Goal: Task Accomplishment & Management: Manage account settings

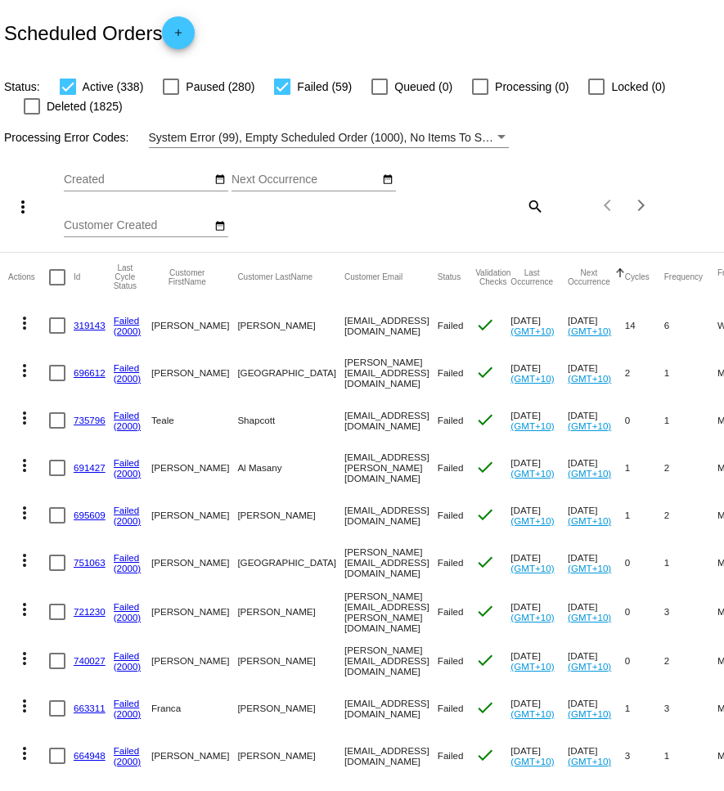
scroll to position [8, 0]
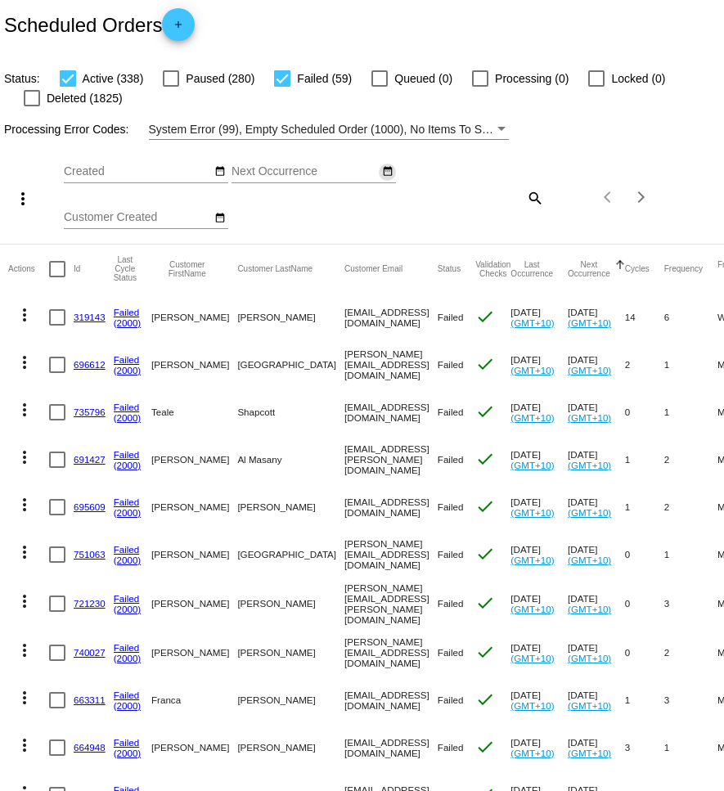
click at [393, 174] on mat-icon "date_range" at bounding box center [387, 171] width 11 height 13
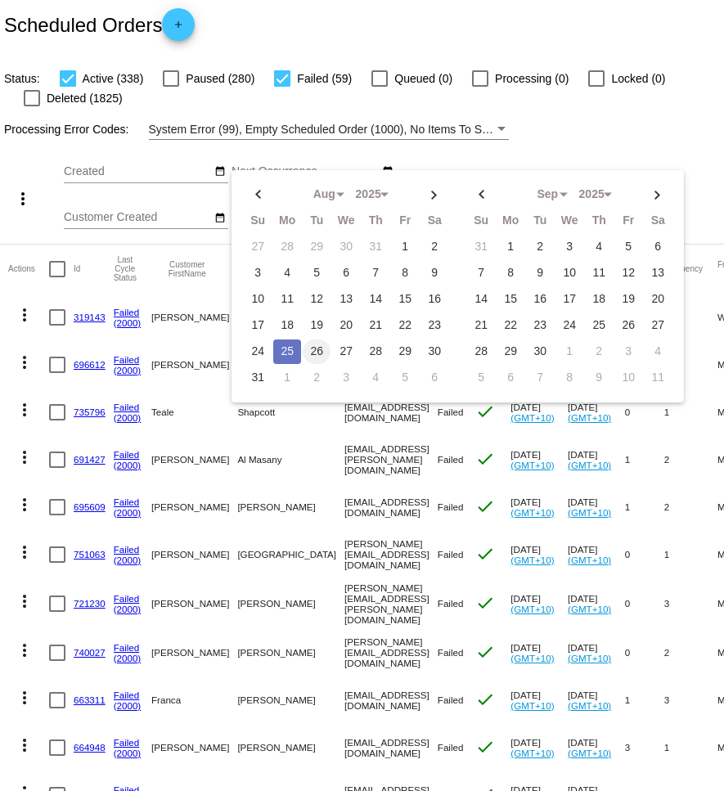
drag, startPoint x: 295, startPoint y: 352, endPoint x: 323, endPoint y: 344, distance: 28.8
click at [295, 352] on td "25" at bounding box center [287, 351] width 28 height 25
click at [323, 344] on td "26" at bounding box center [317, 351] width 28 height 25
type input "[DATE] - [DATE]"
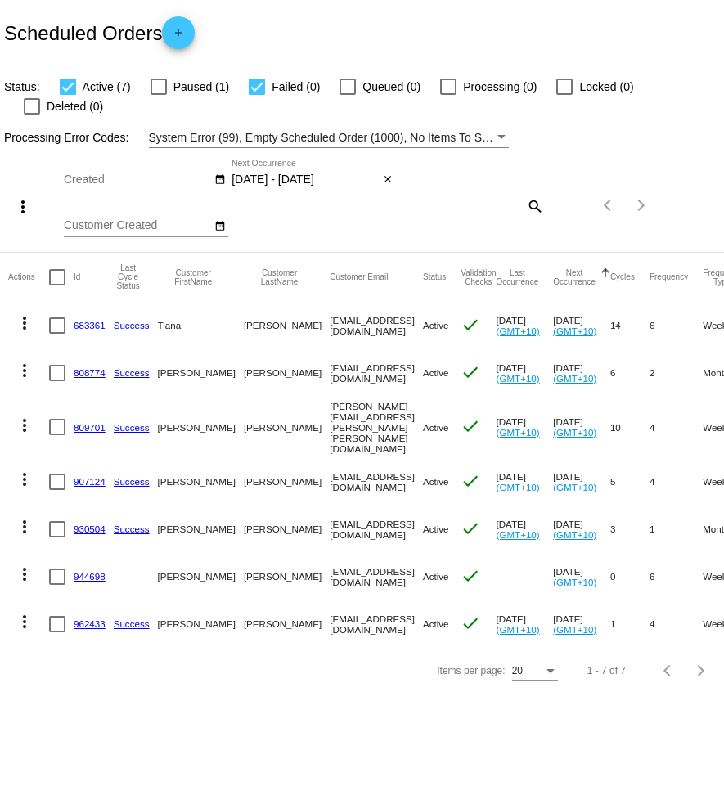
scroll to position [0, 0]
click at [21, 313] on mat-icon "more_vert" at bounding box center [25, 323] width 20 height 20
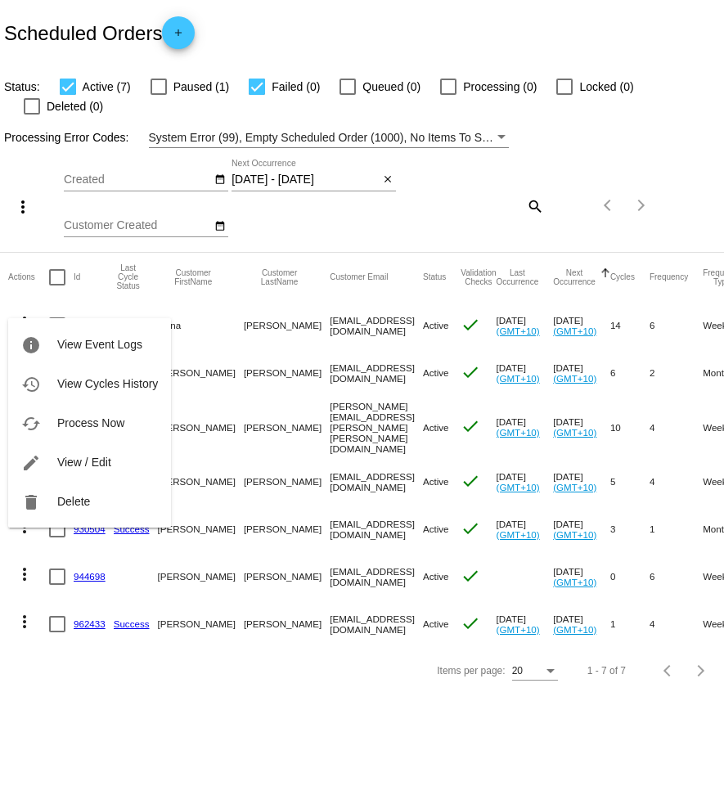
click at [61, 461] on span "View / Edit" at bounding box center [84, 462] width 54 height 13
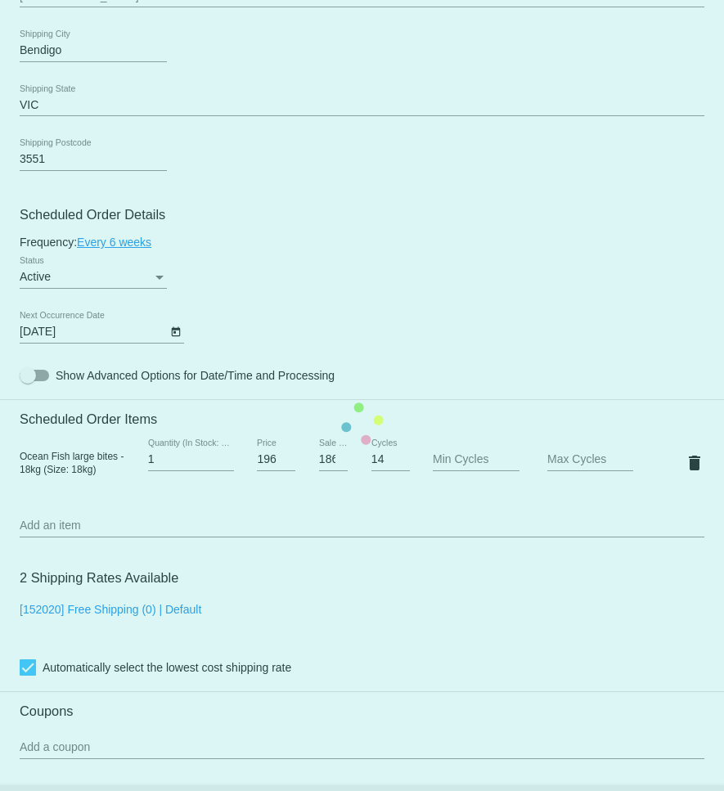
scroll to position [776, 0]
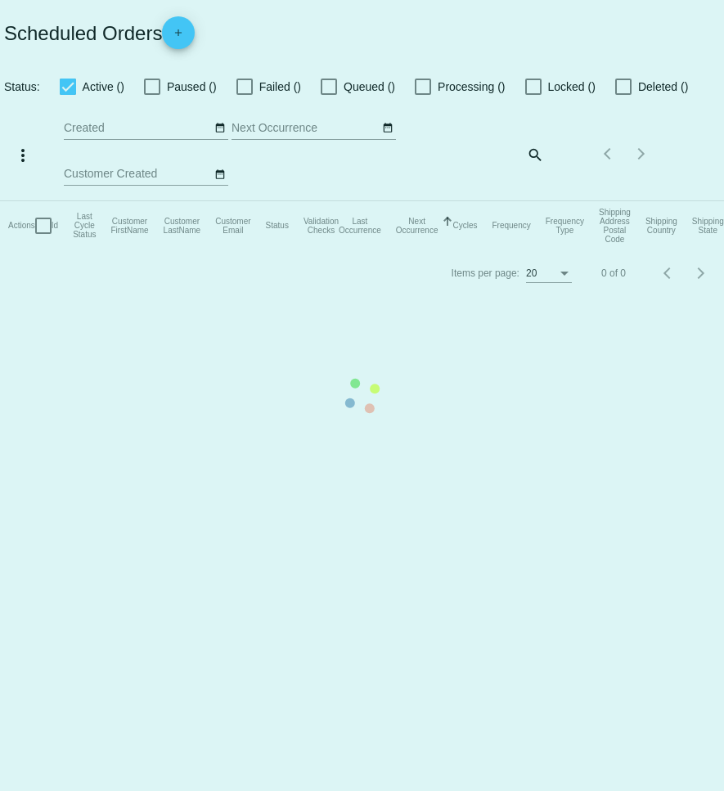
checkbox input "true"
type input "[DATE] - [DATE]"
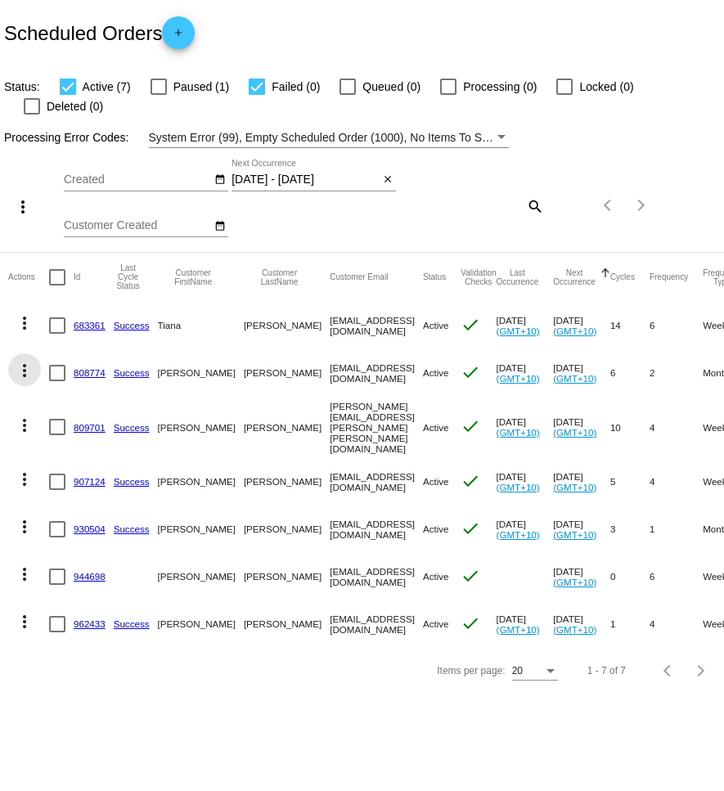
click at [27, 361] on mat-icon "more_vert" at bounding box center [25, 371] width 20 height 20
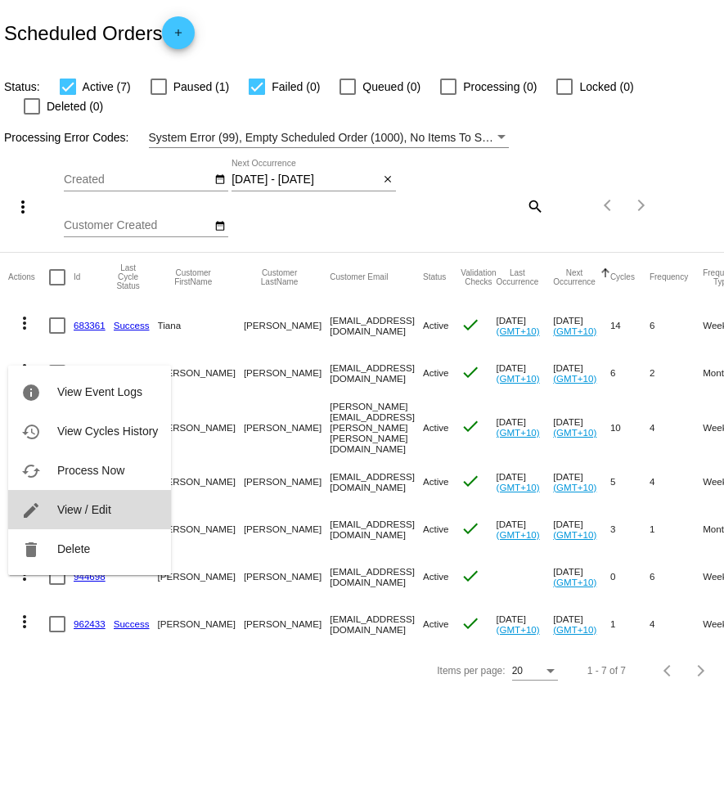
click at [100, 498] on button "edit View / Edit" at bounding box center [89, 509] width 163 height 39
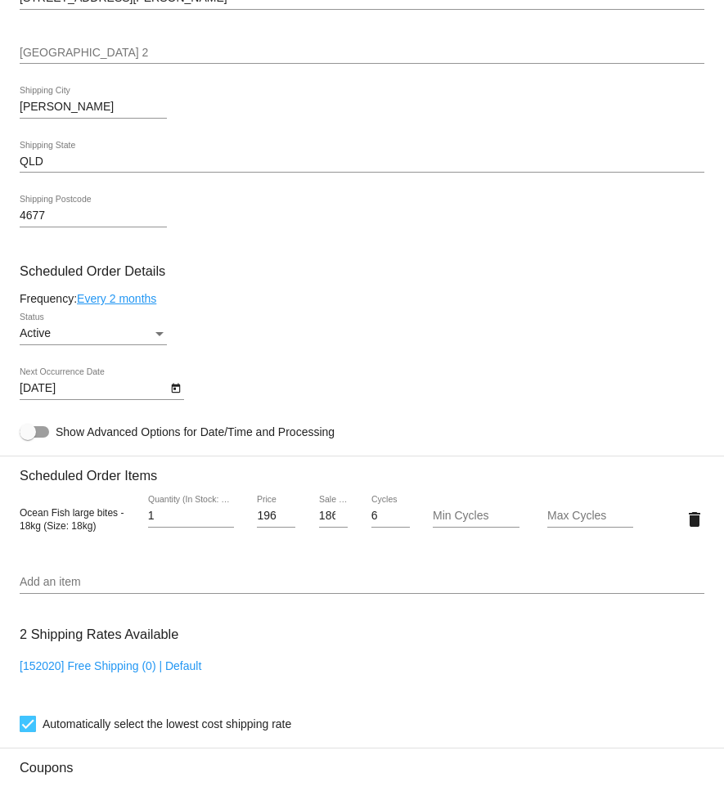
scroll to position [721, 0]
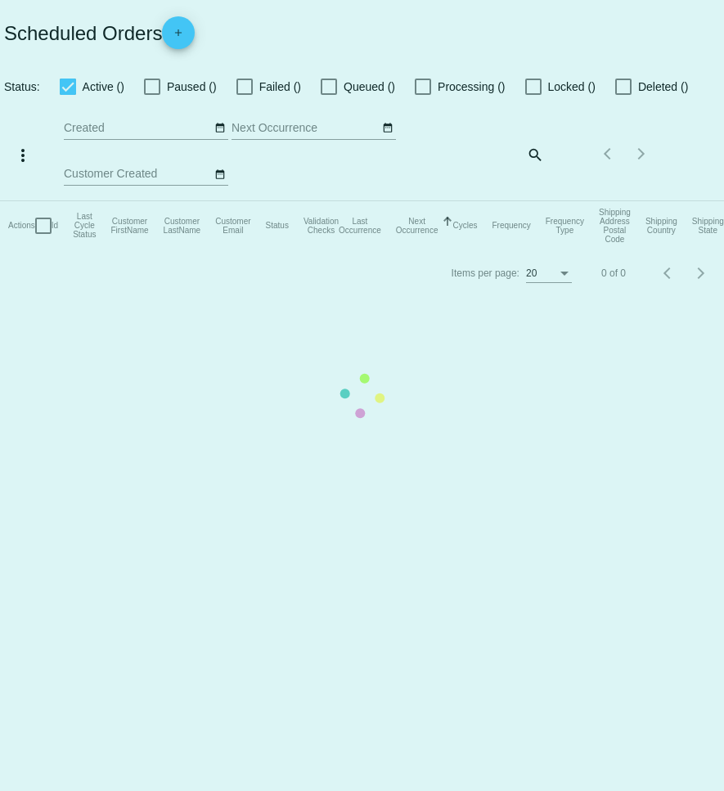
checkbox input "true"
type input "[DATE] - [DATE]"
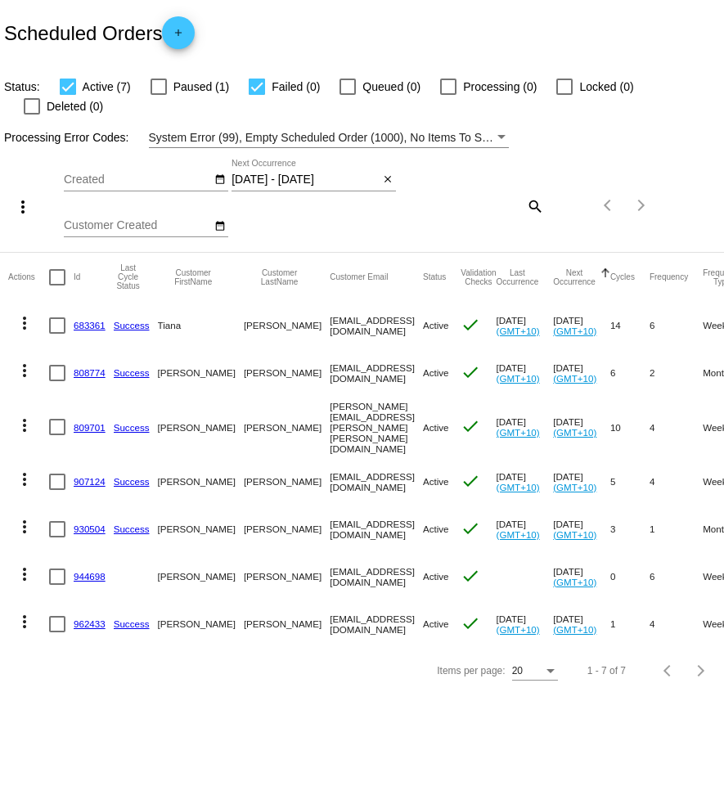
click at [20, 416] on mat-icon "more_vert" at bounding box center [25, 426] width 20 height 20
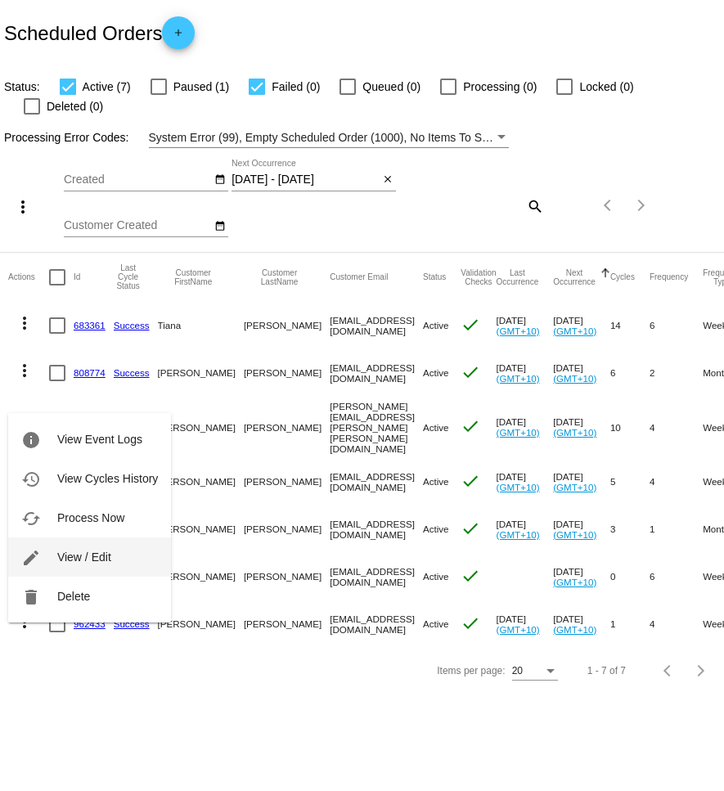
click at [104, 546] on button "edit View / Edit" at bounding box center [89, 556] width 163 height 39
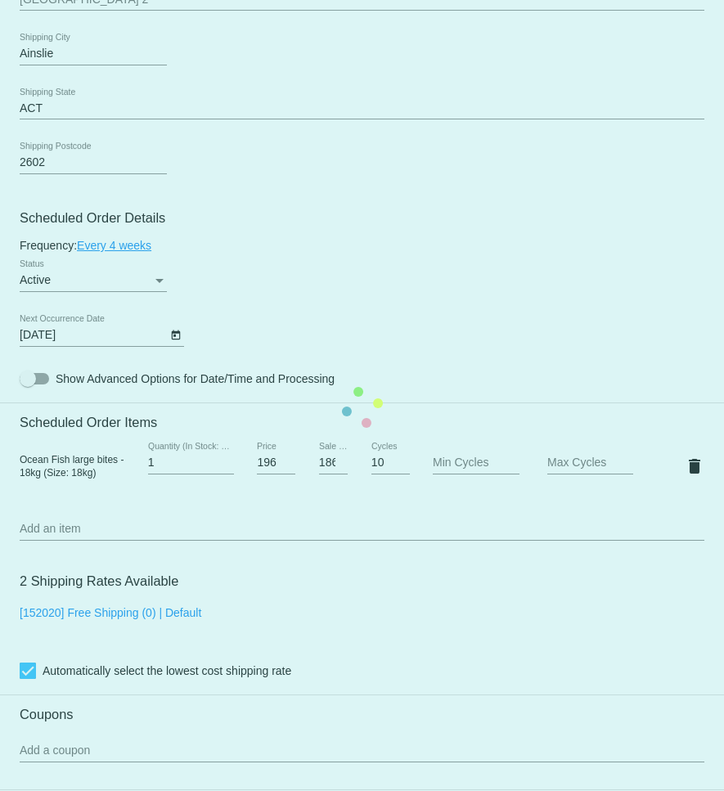
scroll to position [781, 0]
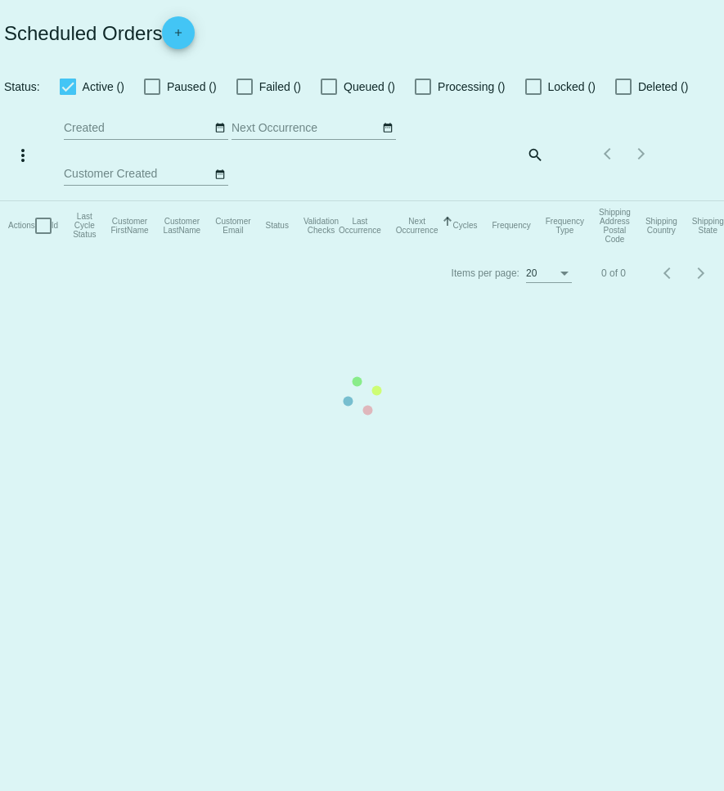
checkbox input "true"
type input "[DATE] - [DATE]"
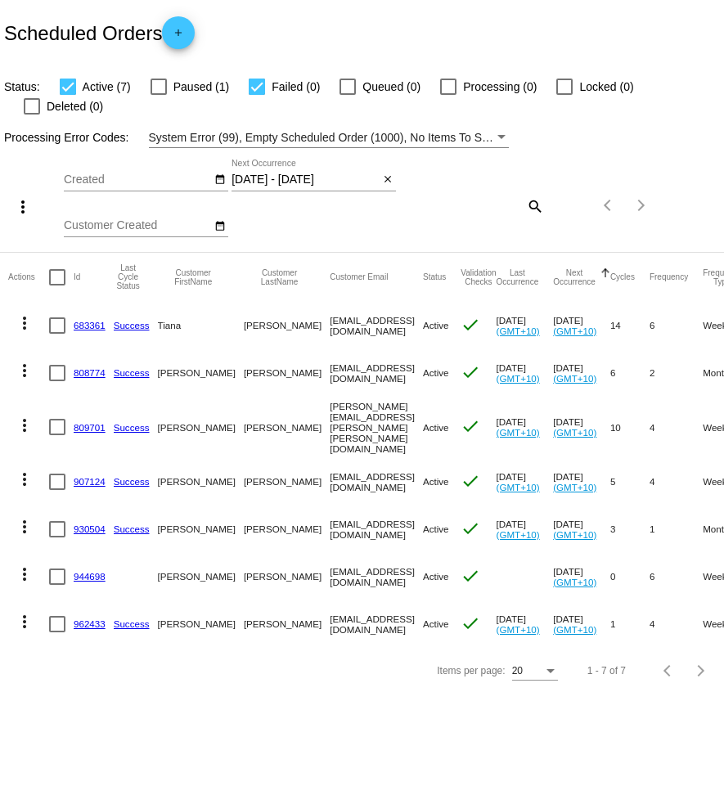
click at [28, 470] on mat-icon "more_vert" at bounding box center [25, 480] width 20 height 20
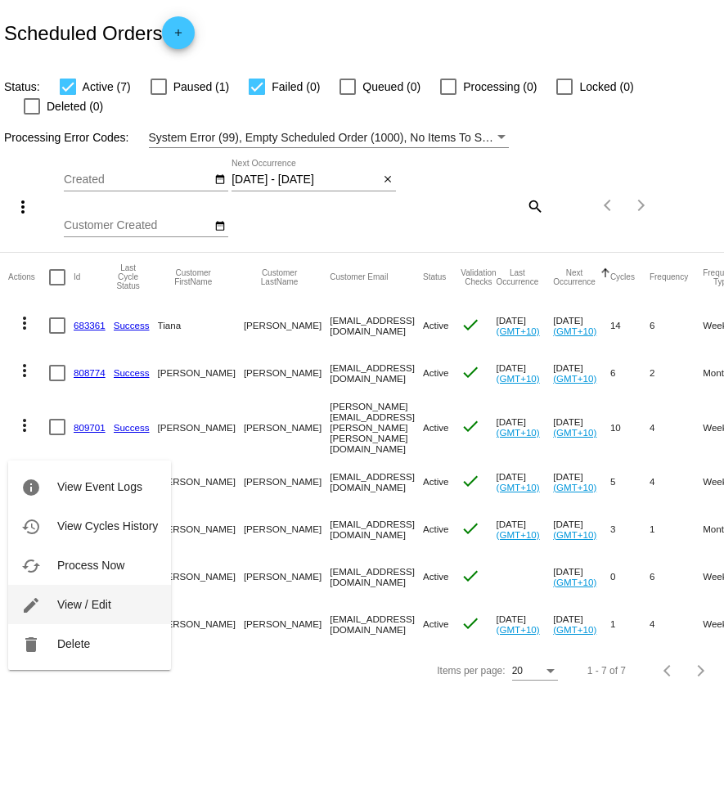
click at [110, 591] on button "edit View / Edit" at bounding box center [89, 604] width 163 height 39
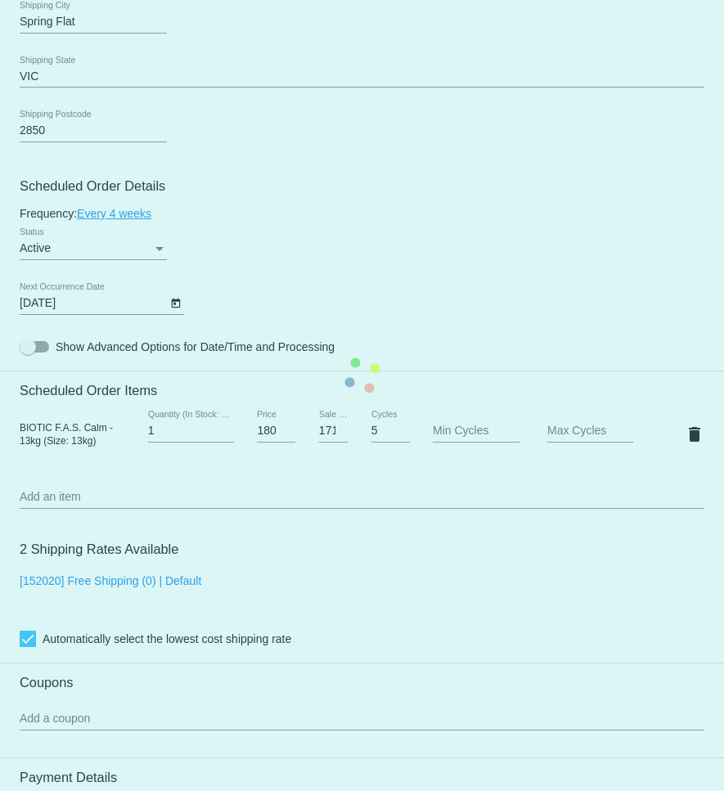
scroll to position [804, 0]
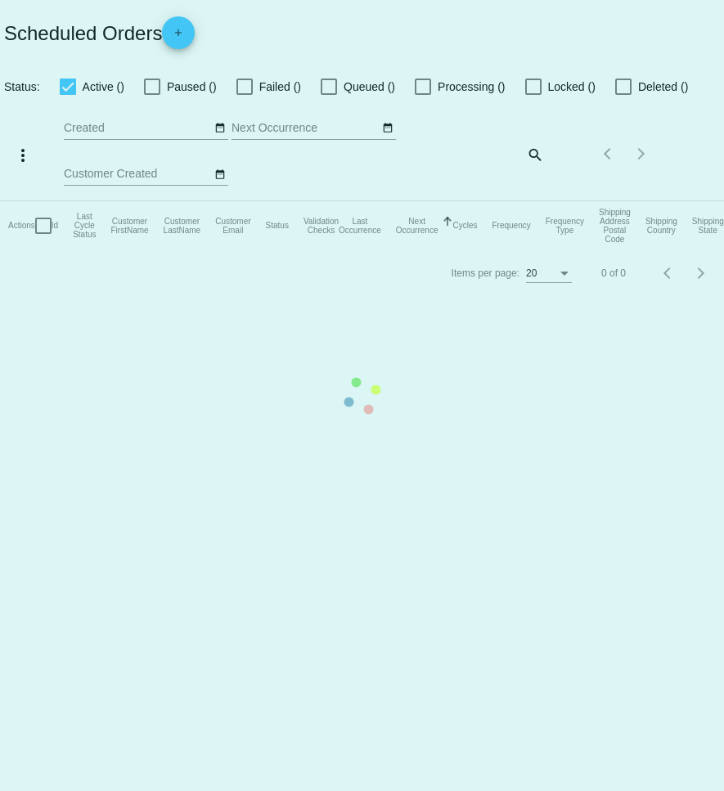
checkbox input "true"
type input "[DATE] - [DATE]"
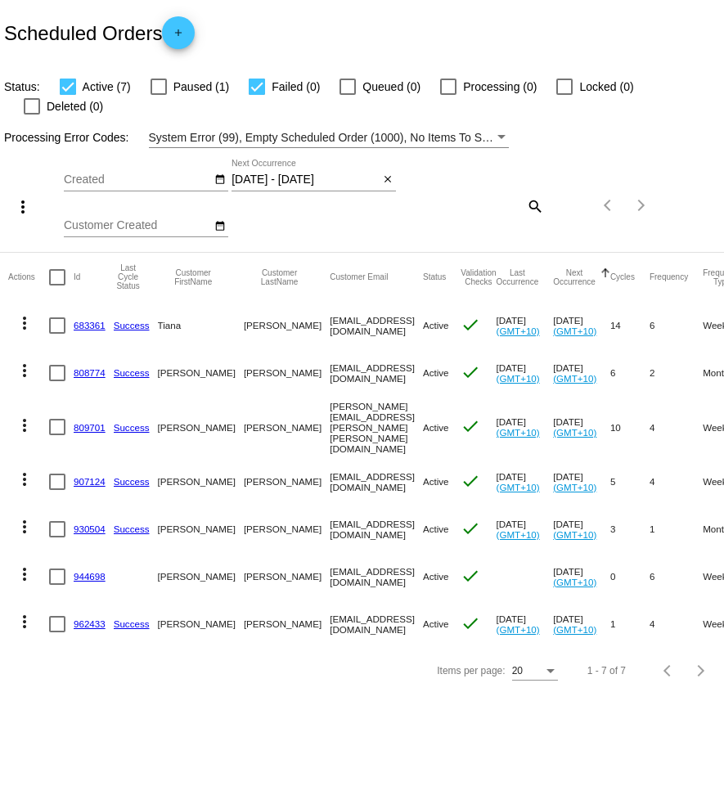
click at [25, 564] on mat-icon "more_vert" at bounding box center [25, 574] width 20 height 20
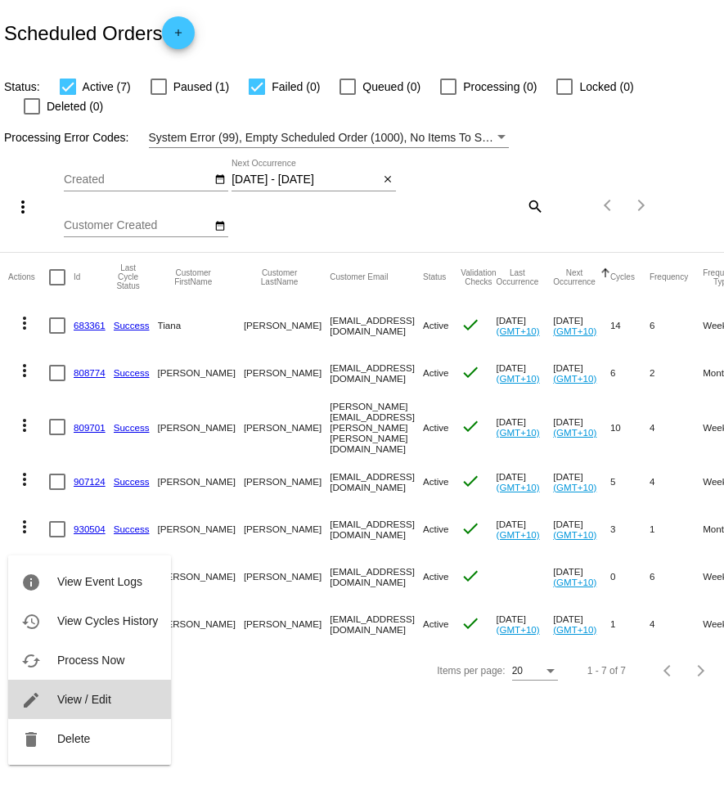
click at [106, 693] on span "View / Edit" at bounding box center [84, 699] width 54 height 13
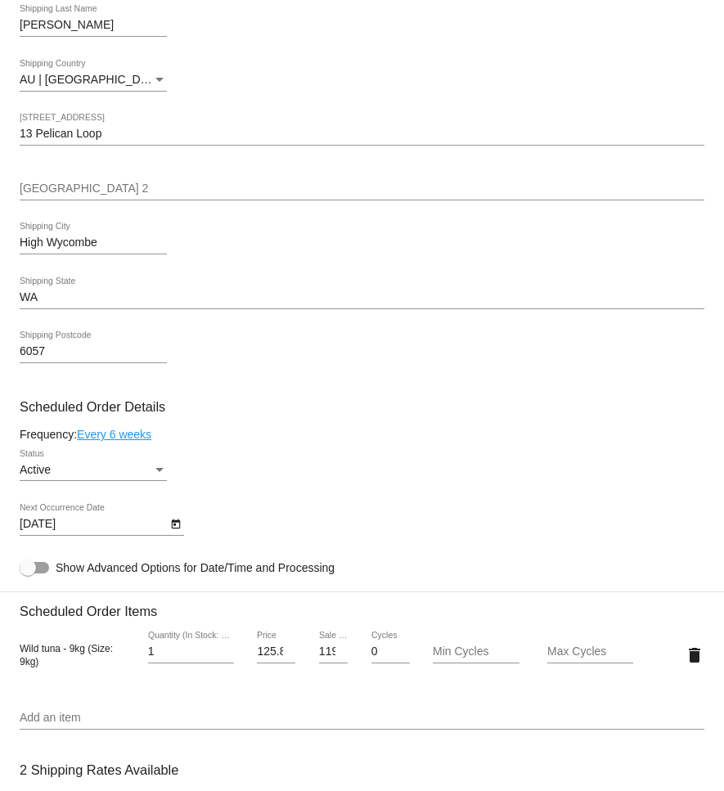
scroll to position [435, 0]
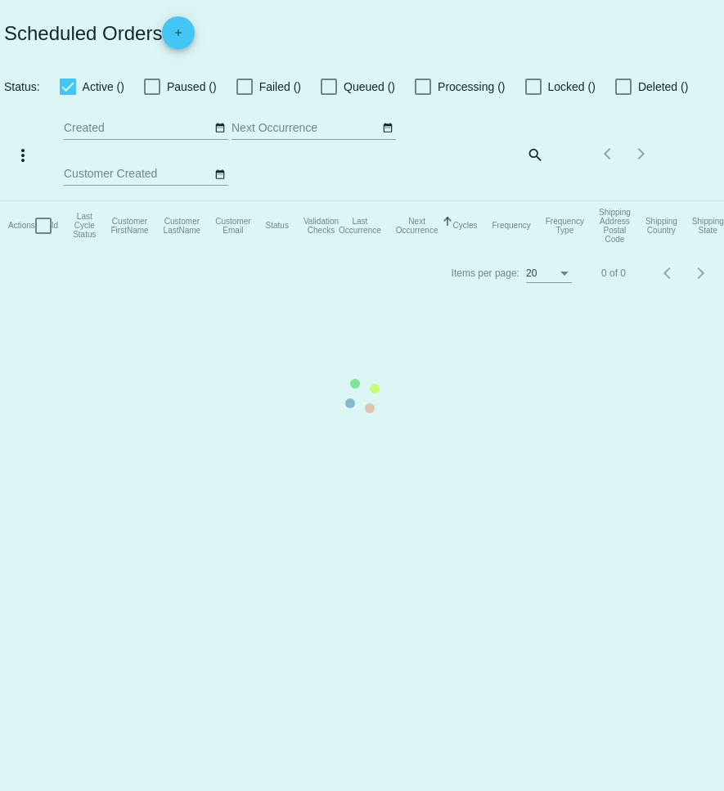
checkbox input "true"
type input "[DATE] - [DATE]"
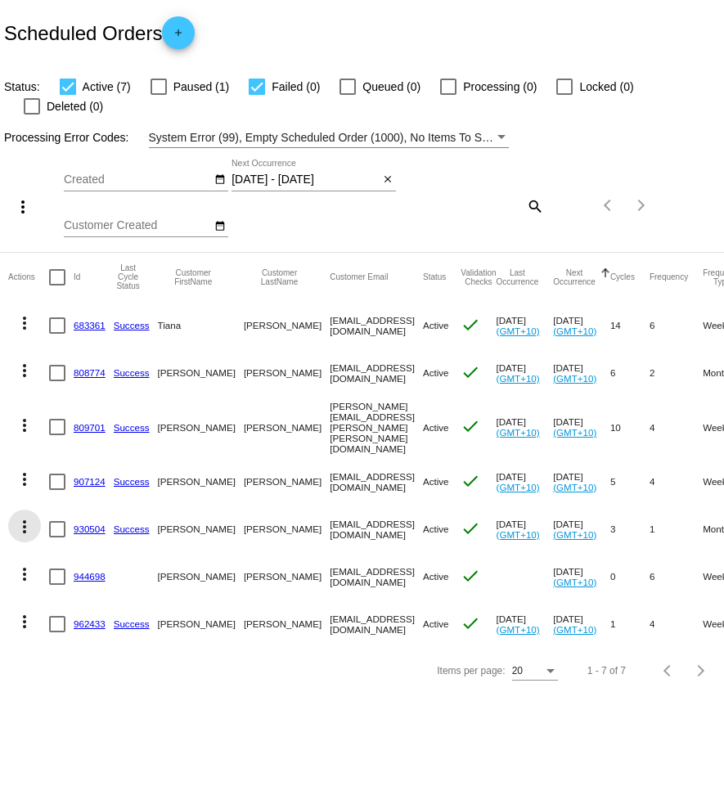
click at [22, 517] on mat-icon "more_vert" at bounding box center [25, 527] width 20 height 20
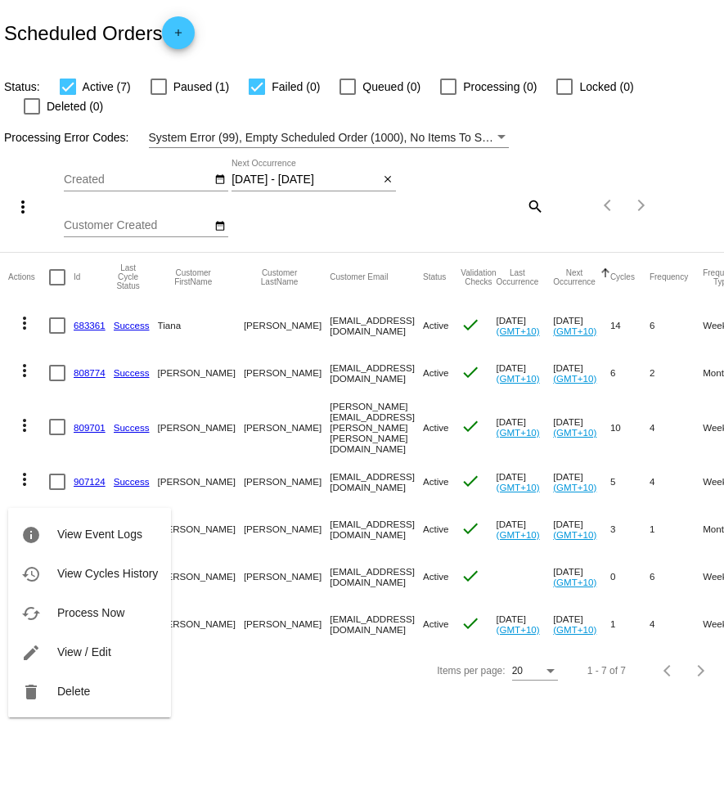
click at [95, 653] on span "View / Edit" at bounding box center [84, 651] width 54 height 13
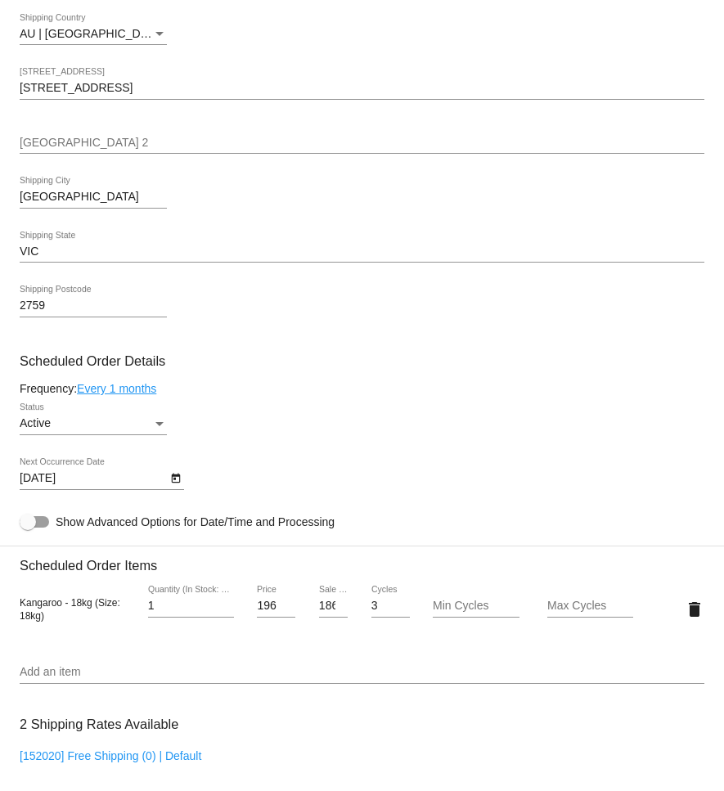
scroll to position [641, 0]
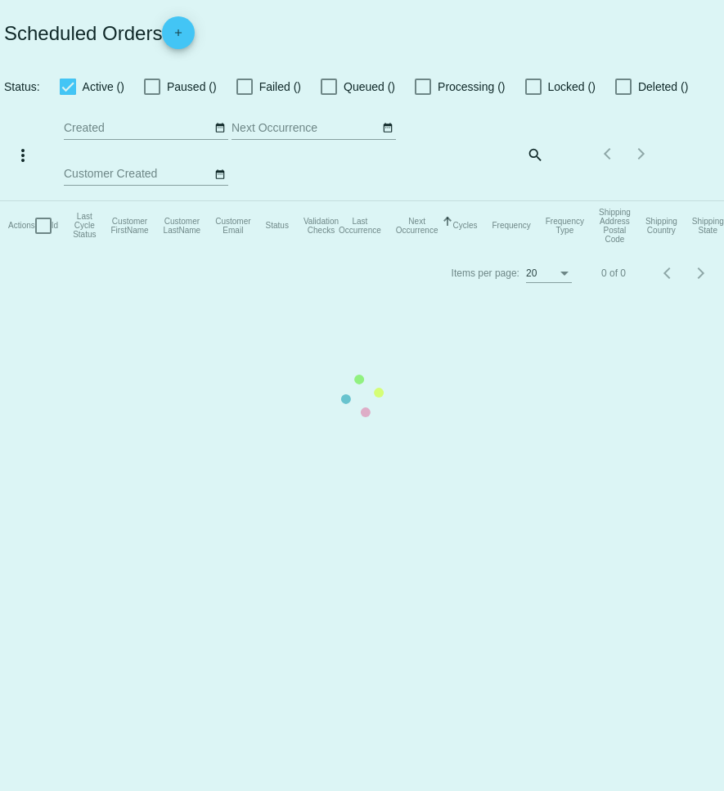
checkbox input "true"
type input "[DATE] - [DATE]"
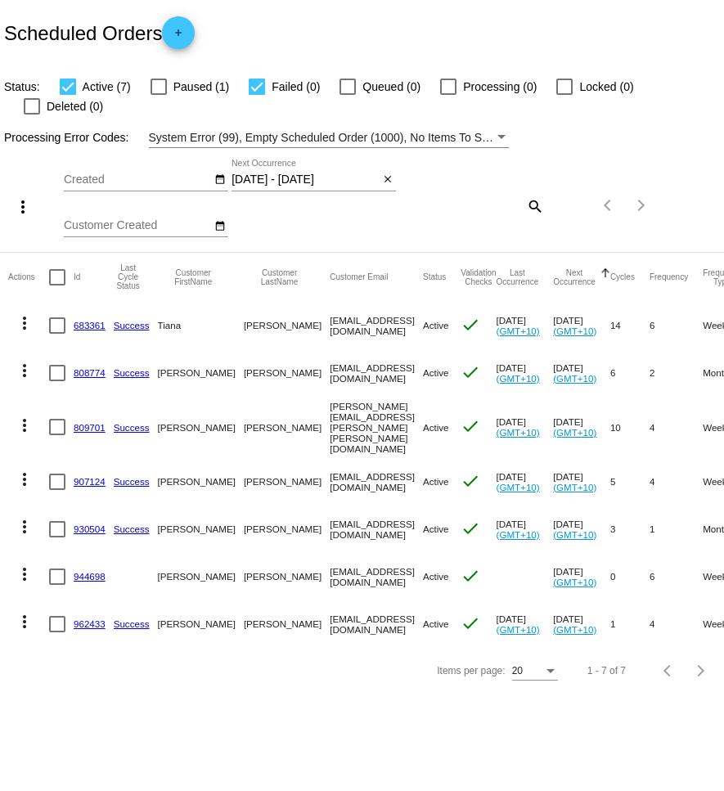
click at [25, 612] on mat-icon "more_vert" at bounding box center [25, 622] width 20 height 20
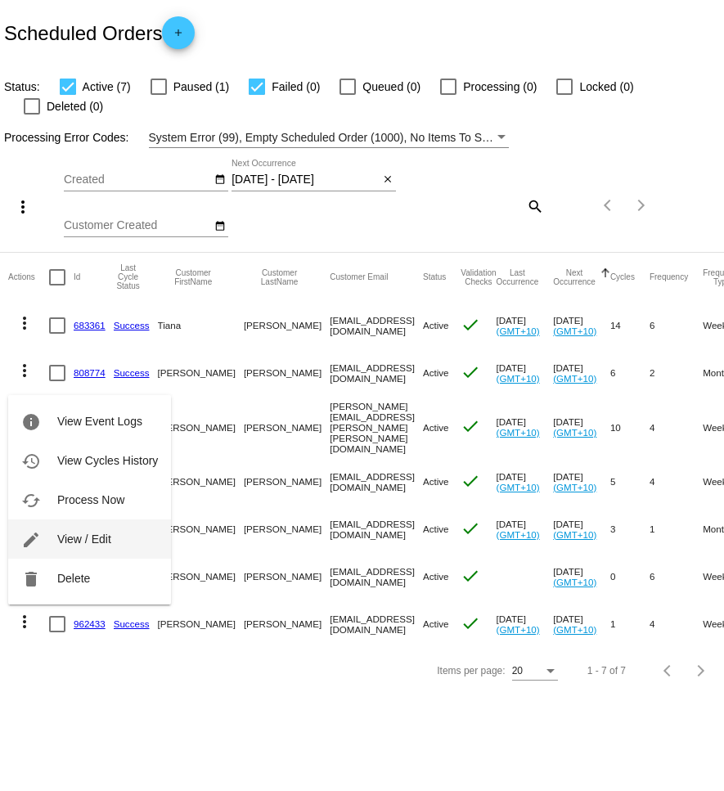
click at [88, 538] on span "View / Edit" at bounding box center [84, 539] width 54 height 13
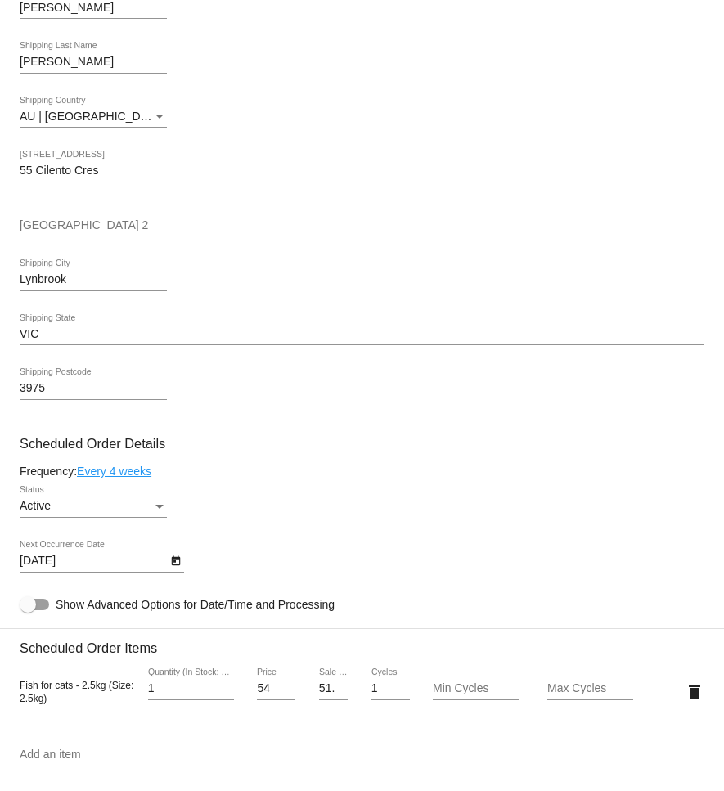
scroll to position [579, 0]
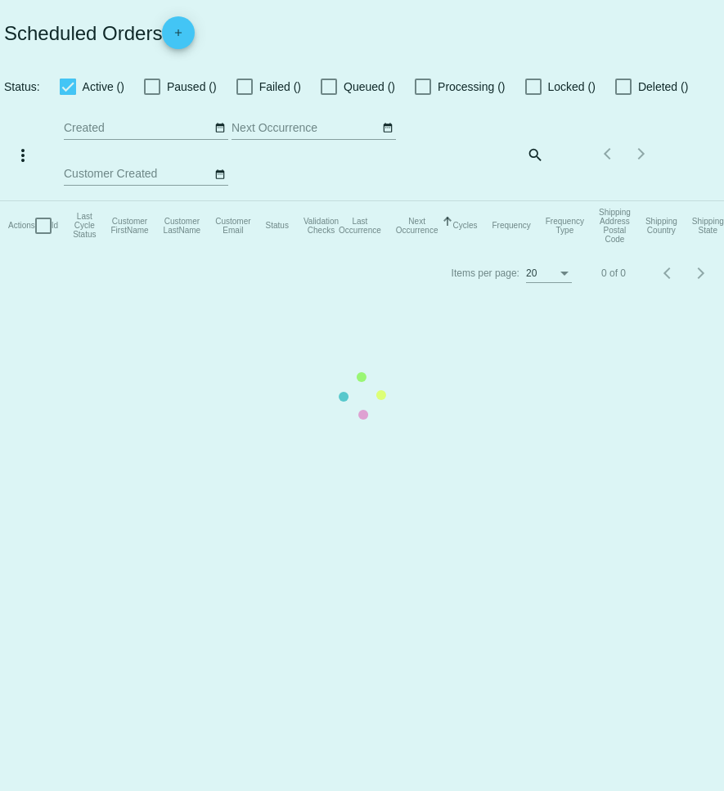
checkbox input "true"
type input "[DATE] - [DATE]"
